Goal: Task Accomplishment & Management: Use online tool/utility

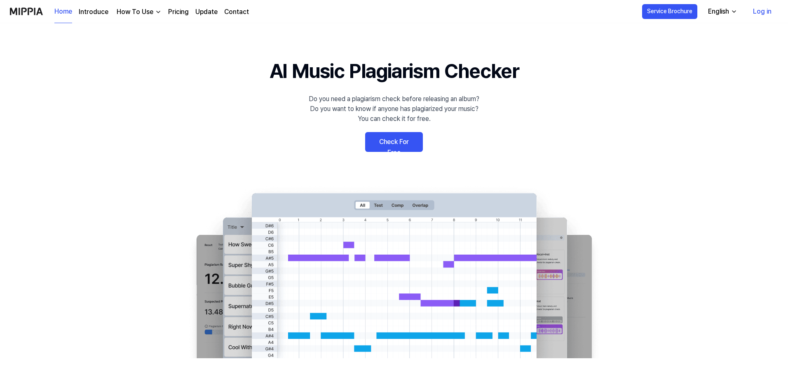
click at [402, 143] on link "Check For Free" at bounding box center [394, 142] width 58 height 20
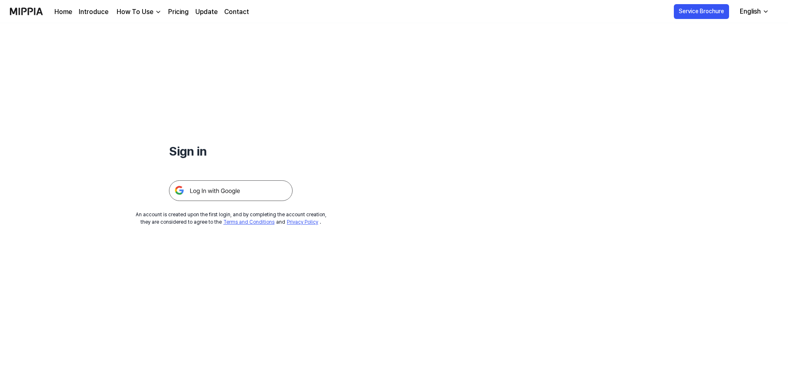
click at [251, 193] on img at bounding box center [231, 190] width 124 height 21
click at [68, 10] on link "Home" at bounding box center [63, 12] width 18 height 10
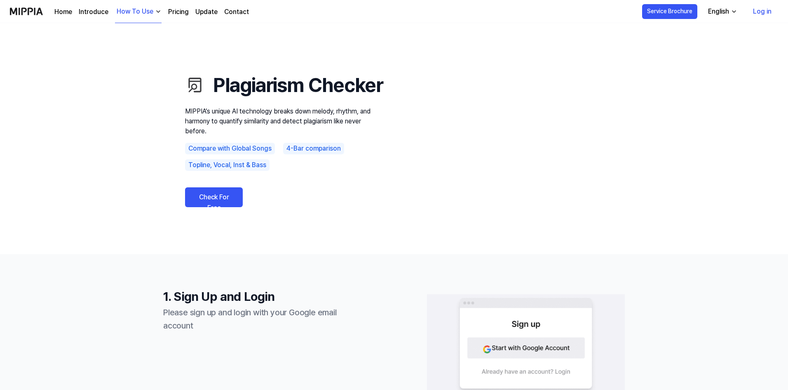
drag, startPoint x: 0, startPoint y: 0, endPoint x: 204, endPoint y: 217, distance: 297.8
click at [204, 207] on link "Check For Free" at bounding box center [214, 197] width 58 height 20
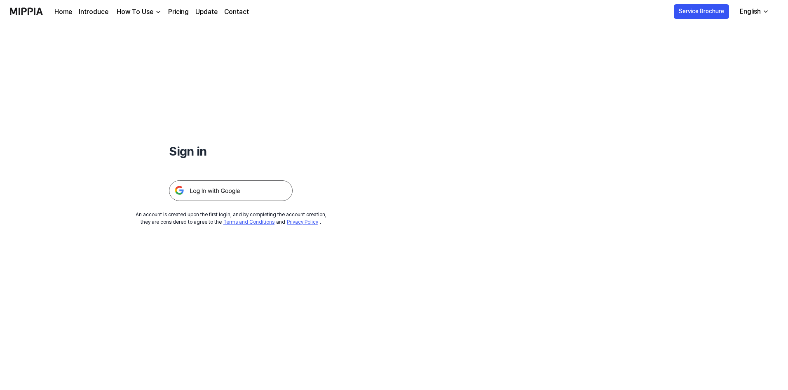
click at [250, 197] on img at bounding box center [231, 190] width 124 height 21
click at [751, 11] on div "English" at bounding box center [750, 12] width 24 height 10
drag, startPoint x: 751, startPoint y: 11, endPoint x: 745, endPoint y: 13, distance: 6.7
click at [750, 11] on div "English" at bounding box center [750, 12] width 24 height 10
click at [713, 13] on button "Service Brochure" at bounding box center [701, 11] width 55 height 15
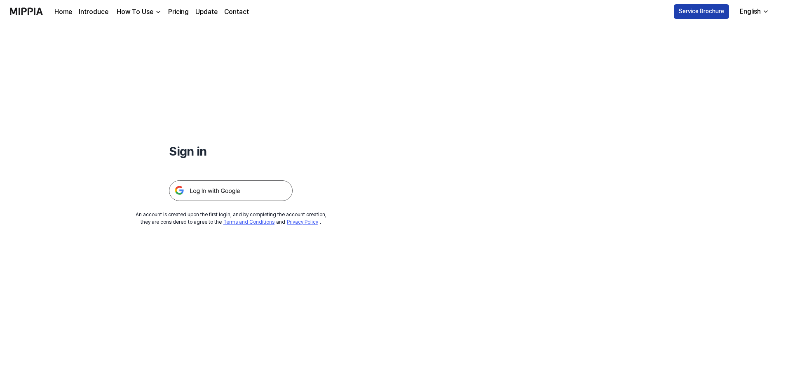
click at [709, 14] on button "Service Brochure" at bounding box center [701, 11] width 55 height 15
click at [155, 9] on img "button" at bounding box center [158, 12] width 7 height 7
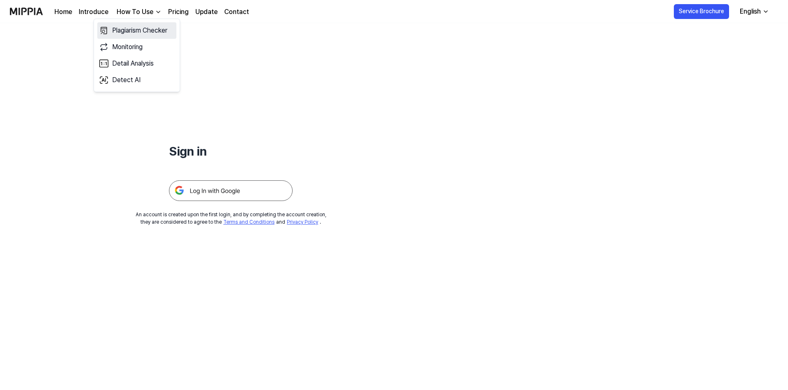
click at [138, 29] on link "Plagiarism Checker" at bounding box center [136, 30] width 79 height 16
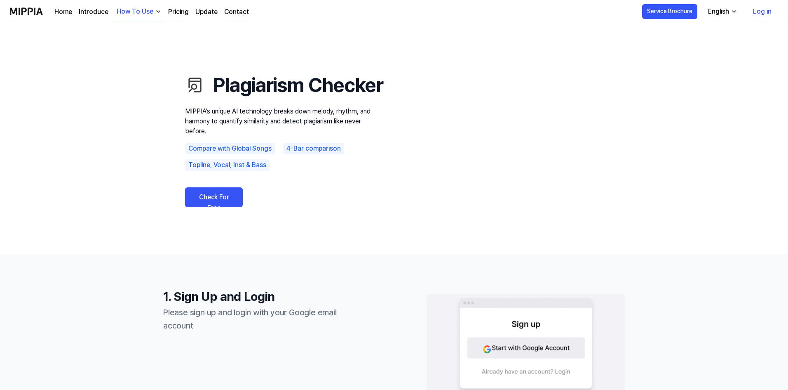
click at [234, 207] on link "Check For Free" at bounding box center [214, 197] width 58 height 20
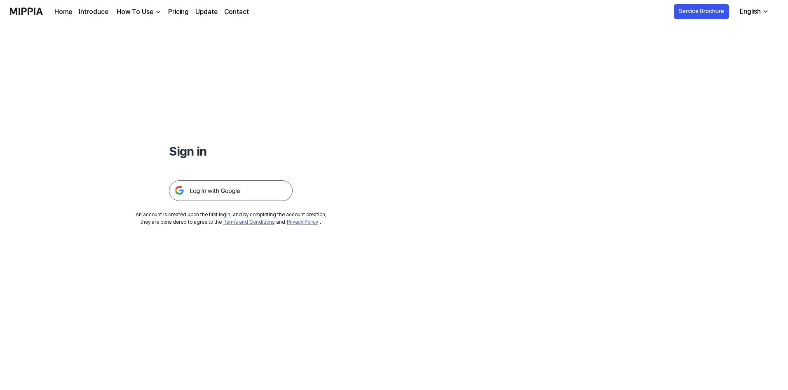
click at [69, 12] on link "Home" at bounding box center [63, 12] width 18 height 10
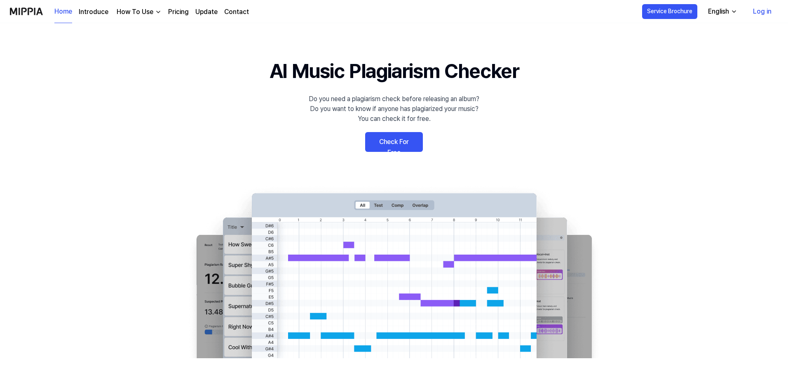
click at [29, 12] on img at bounding box center [26, 11] width 33 height 23
click at [100, 9] on link "Introduce" at bounding box center [94, 12] width 30 height 10
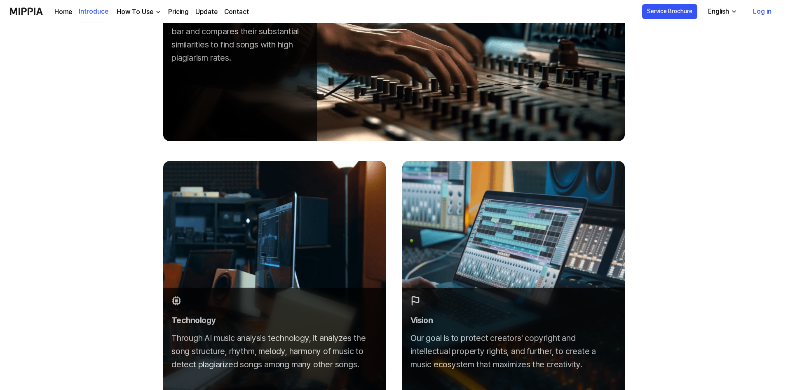
scroll to position [495, 0]
